Goal: Information Seeking & Learning: Learn about a topic

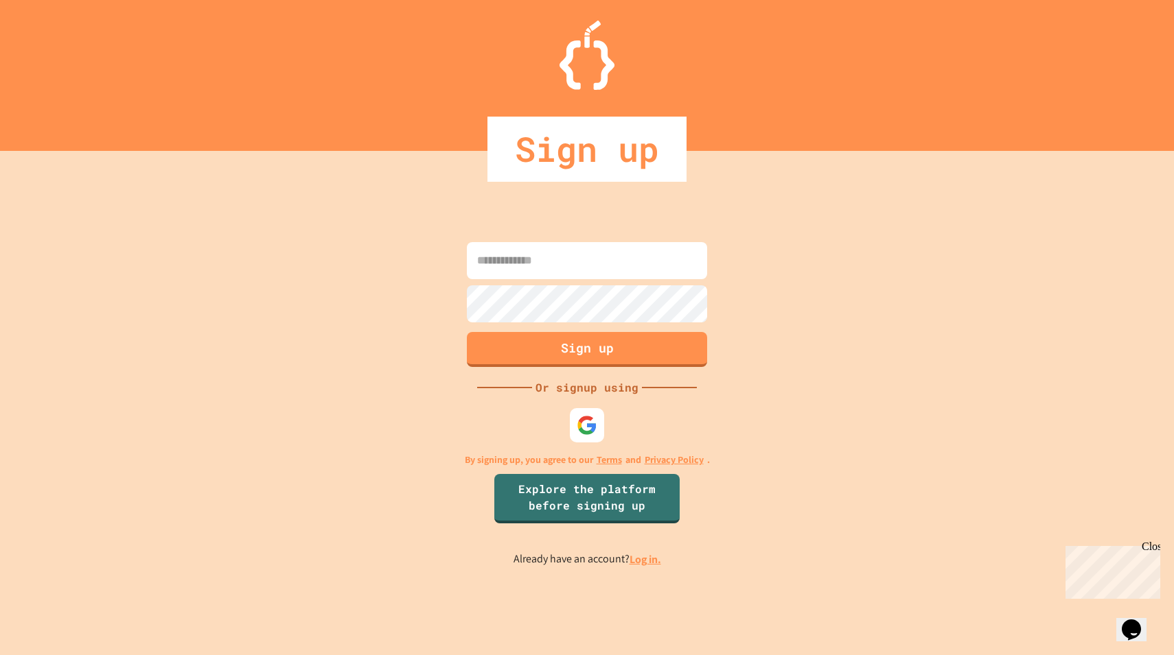
click at [522, 266] on input at bounding box center [587, 260] width 240 height 37
click at [647, 563] on link "Log in." at bounding box center [645, 559] width 32 height 14
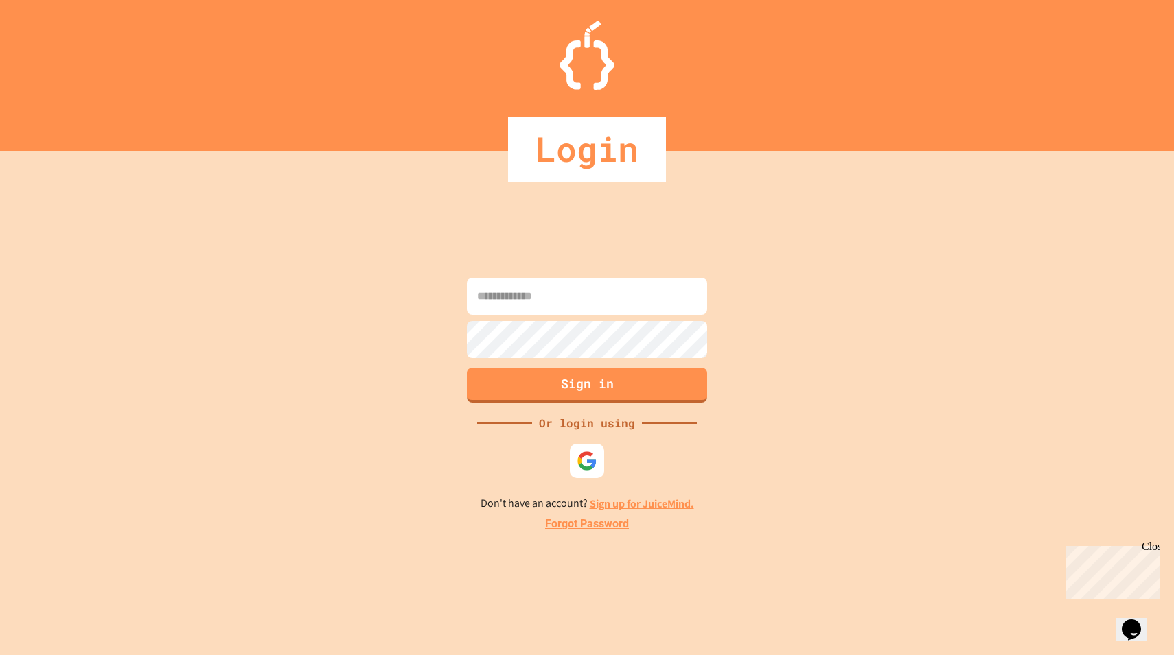
type input "*"
type input "**********"
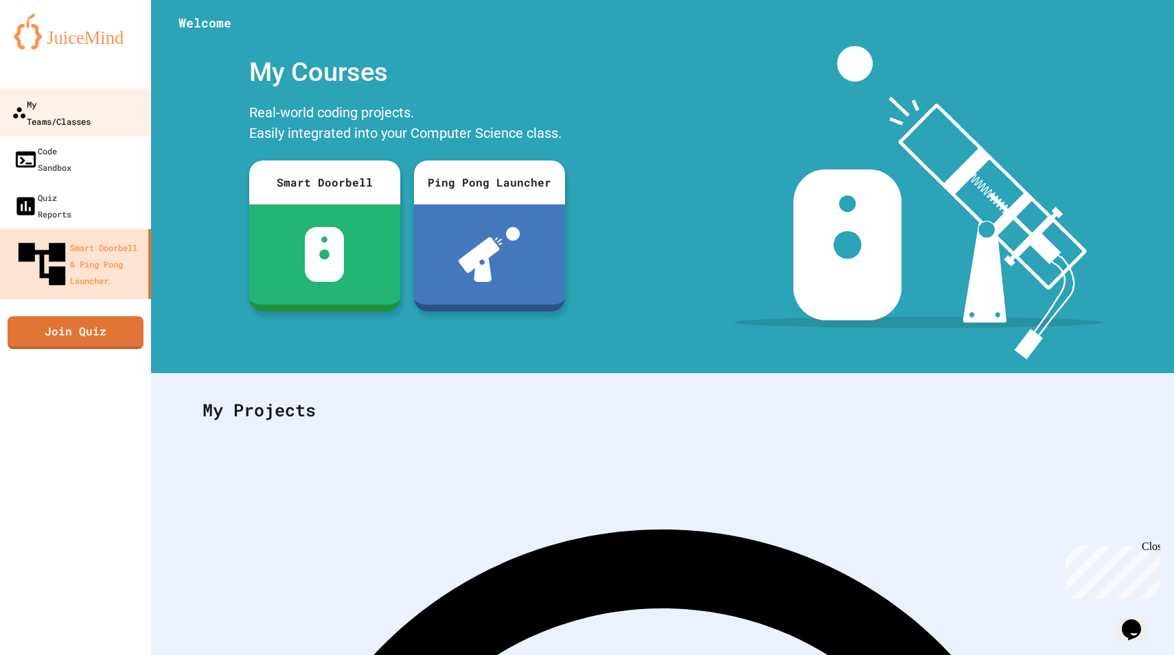
click at [63, 104] on div "My Teams/Classes" at bounding box center [51, 112] width 79 height 34
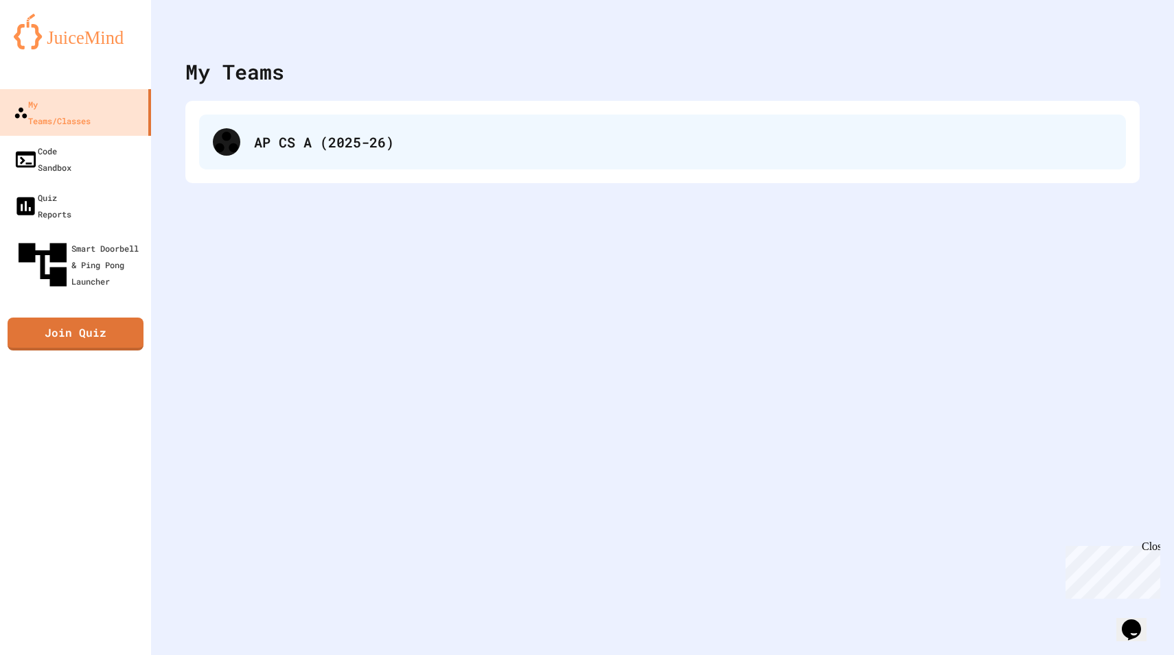
click at [423, 128] on div "AP CS A (2025-26)" at bounding box center [662, 142] width 927 height 55
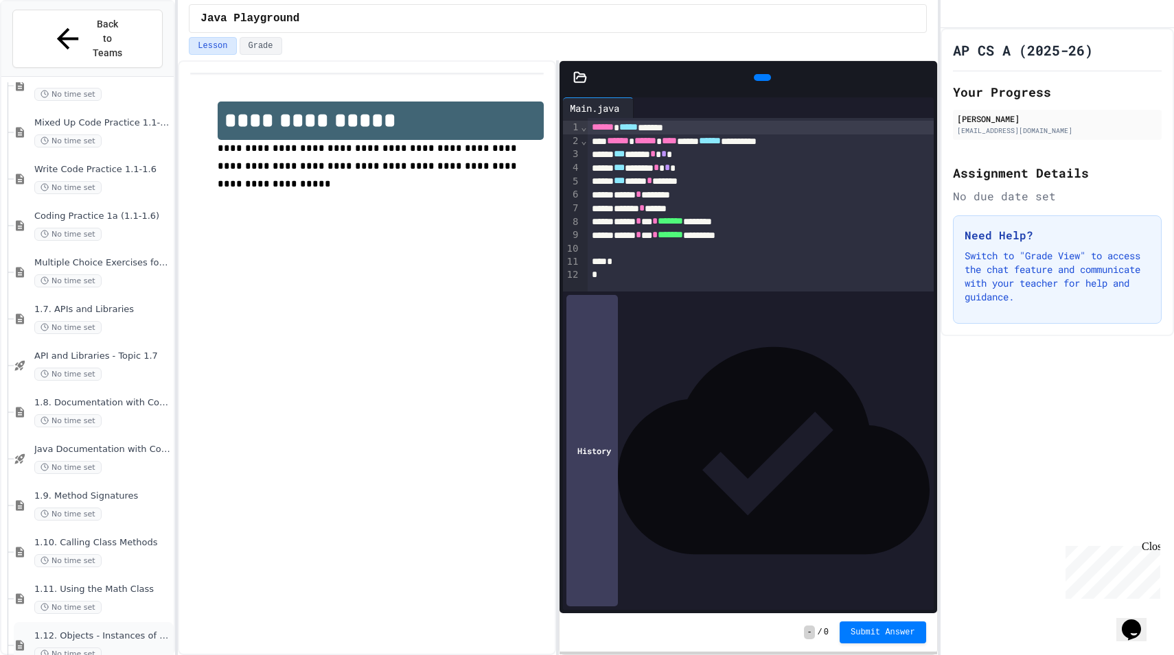
click at [108, 631] on span "1.12. Objects - Instances of Classes" at bounding box center [102, 637] width 137 height 12
